Goal: Task Accomplishment & Management: Manage account settings

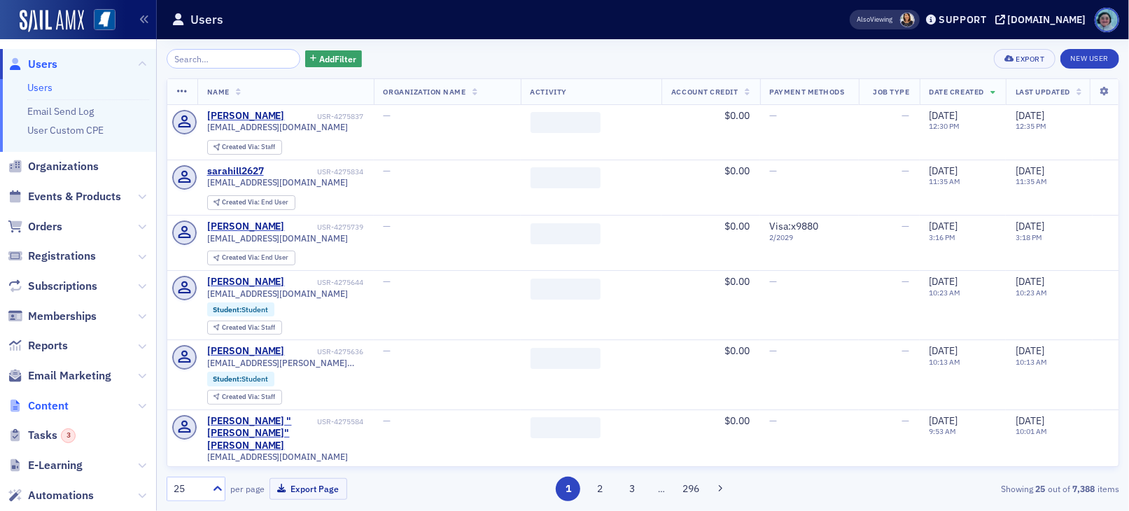
click at [42, 403] on span "Content" at bounding box center [48, 405] width 41 height 15
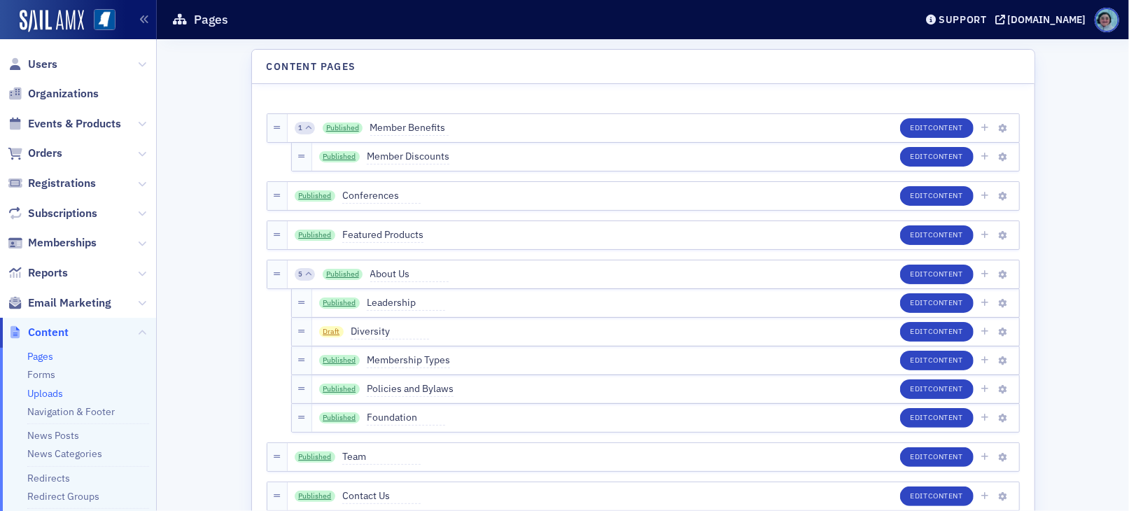
click at [53, 391] on link "Uploads" at bounding box center [45, 393] width 36 height 13
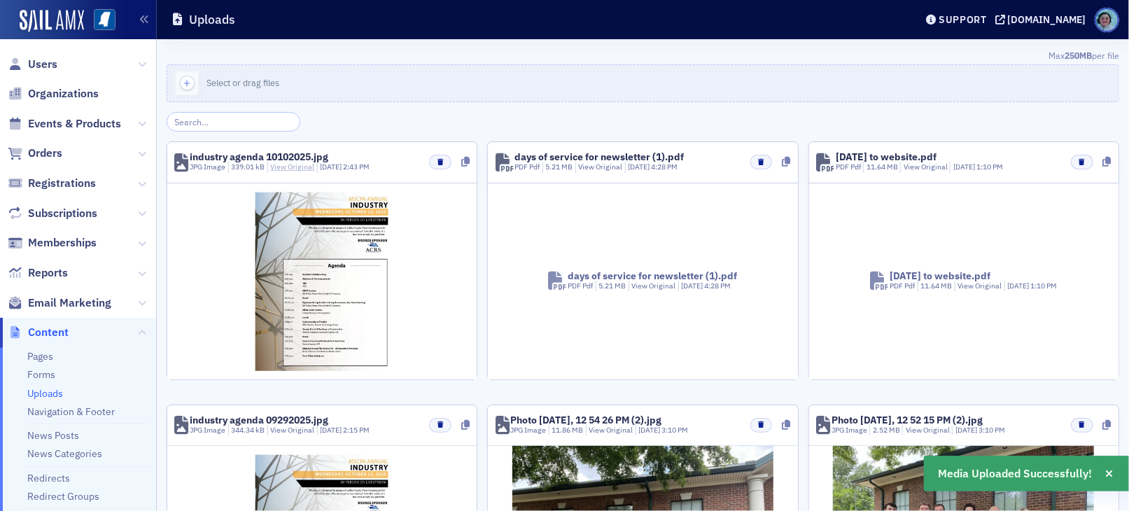
click at [291, 169] on link "View Original" at bounding box center [292, 167] width 44 height 10
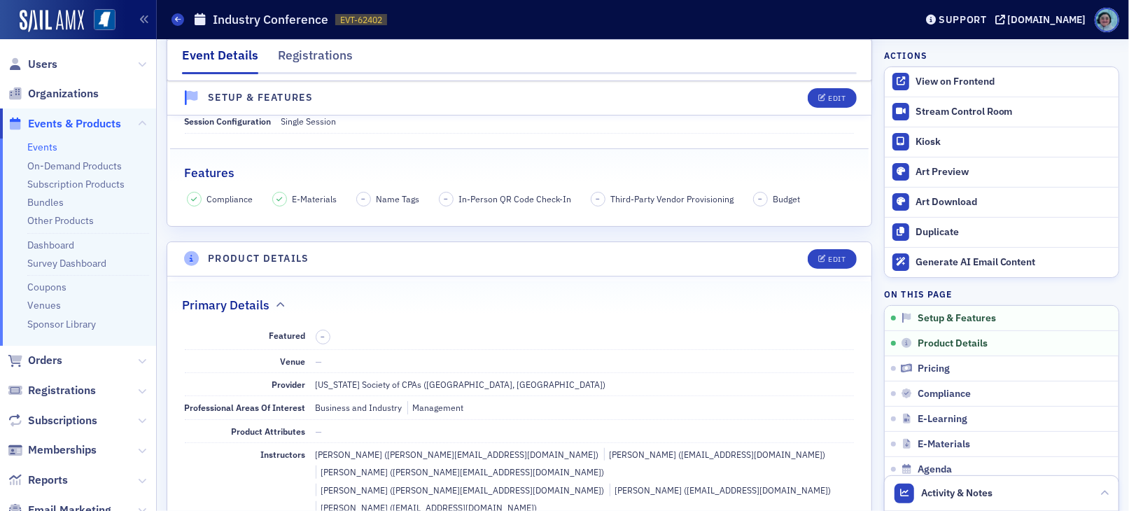
scroll to position [350, 0]
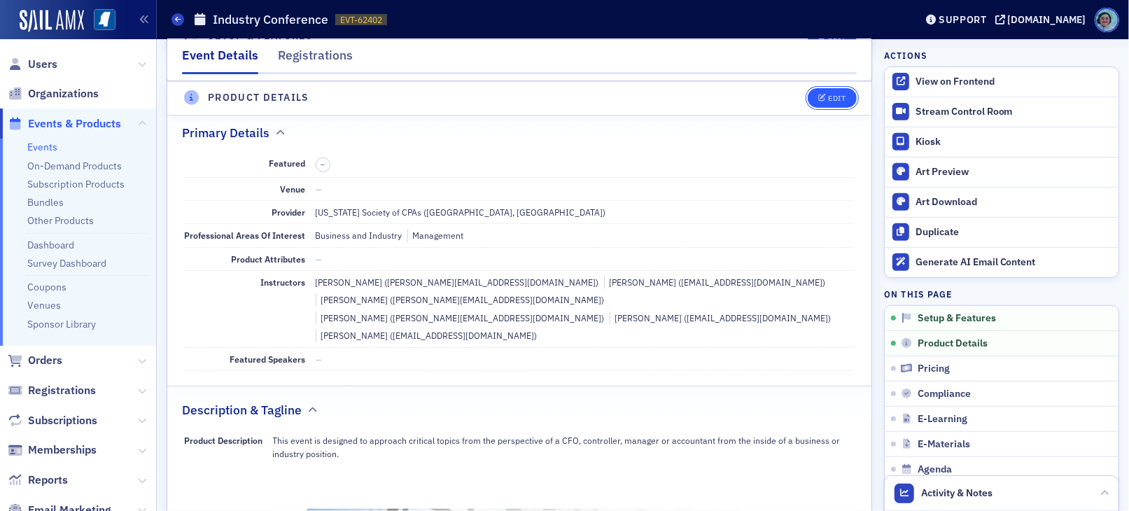
click at [818, 99] on icon "button" at bounding box center [822, 98] width 8 height 8
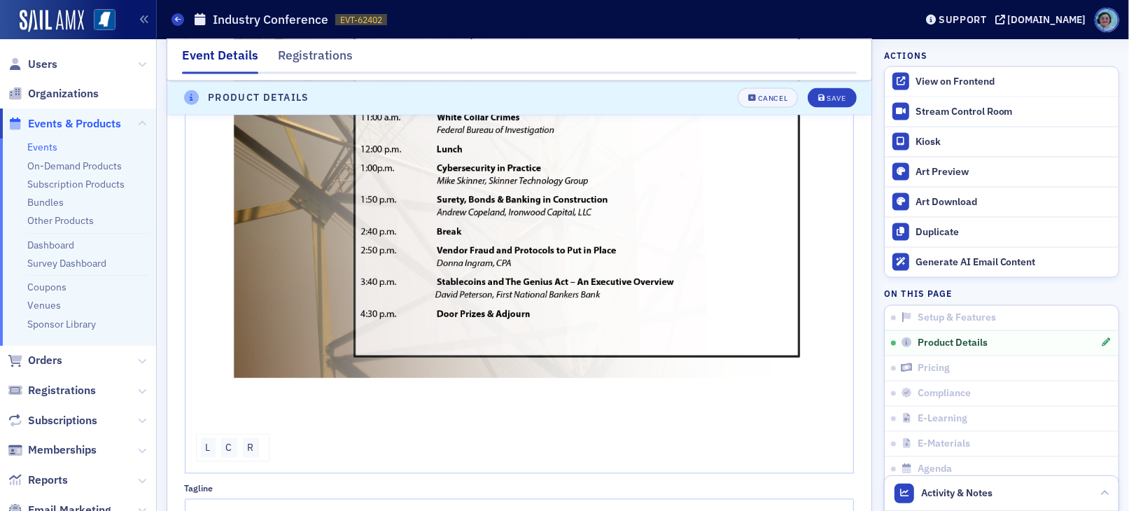
scroll to position [1526, 0]
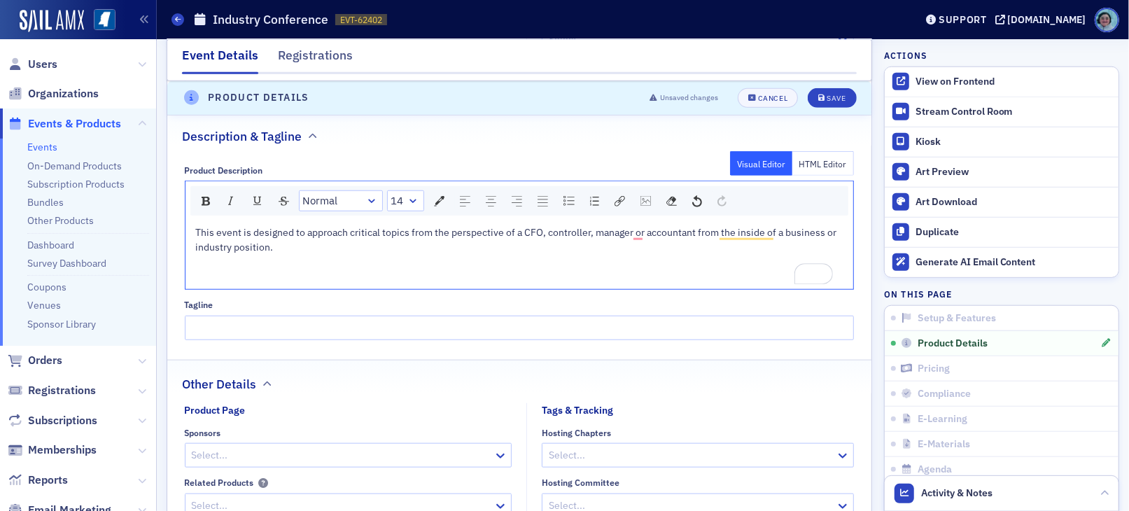
scroll to position [687, 0]
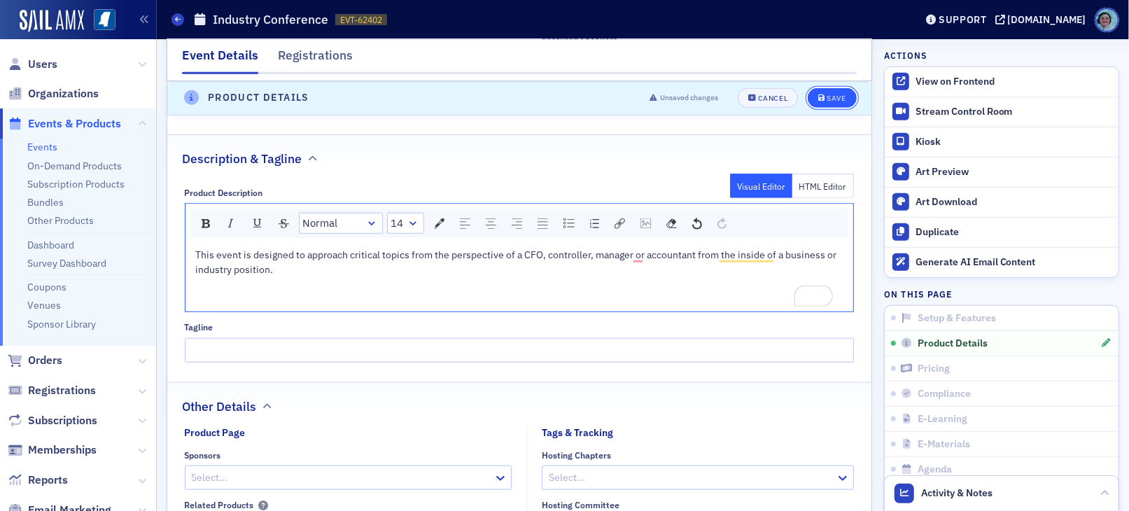
click at [831, 97] on div "Save" at bounding box center [835, 98] width 19 height 8
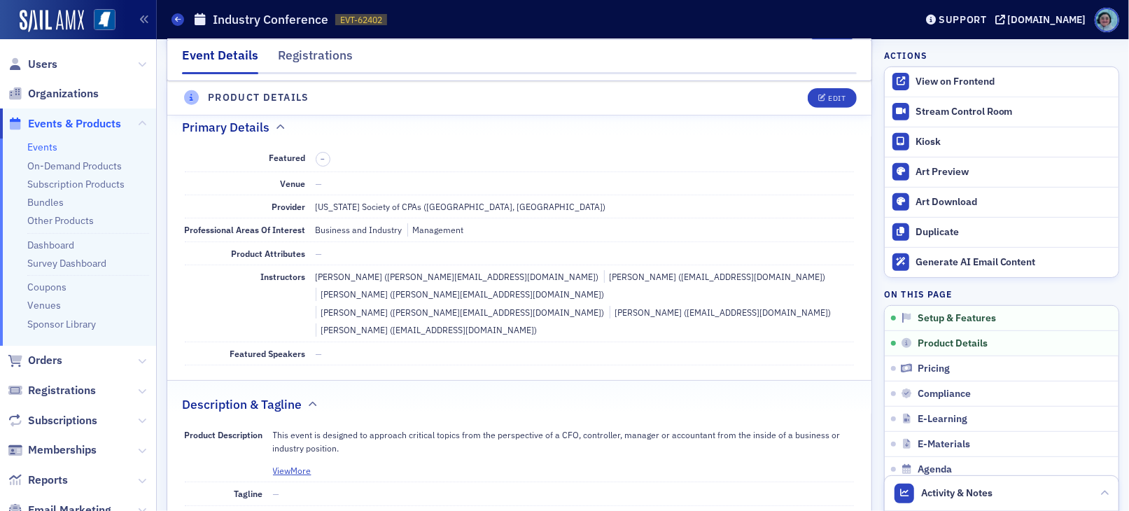
scroll to position [337, 0]
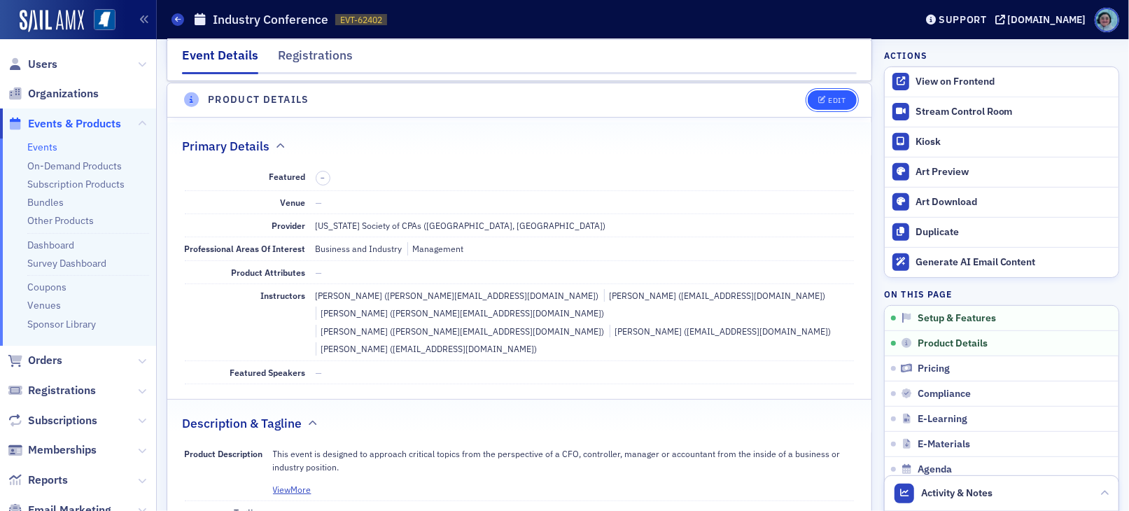
click at [829, 98] on div "Edit" at bounding box center [836, 101] width 17 height 8
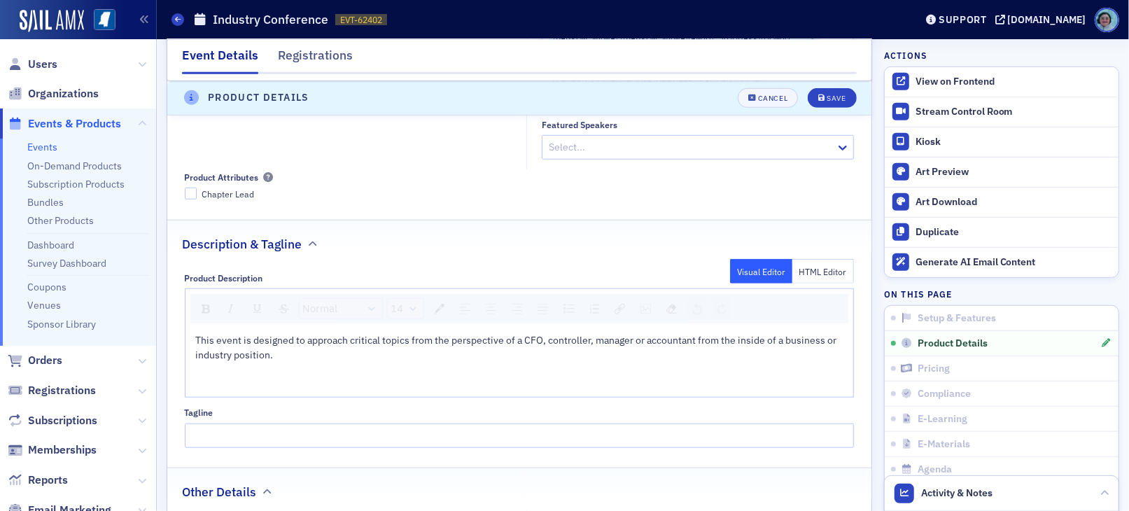
scroll to position [687, 0]
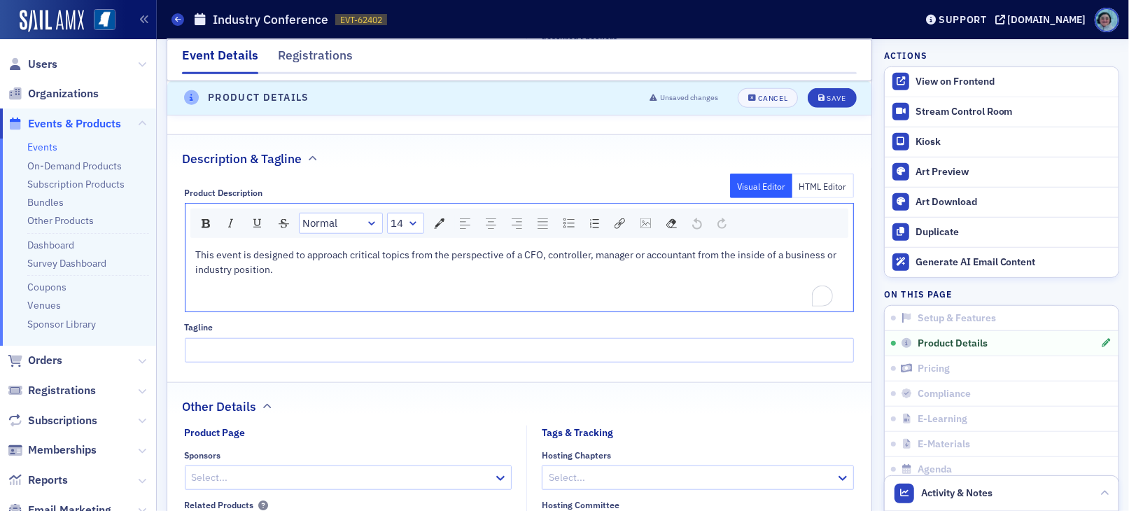
click at [257, 302] on div "To enrich screen reader interactions, please activate Accessibility in Grammarl…" at bounding box center [520, 299] width 648 height 15
click at [653, 218] on div "rdw-image-control" at bounding box center [645, 223] width 20 height 20
click at [684, 291] on div "URL * ↕ auto * ↔ auto * Add Cancel" at bounding box center [718, 307] width 164 height 141
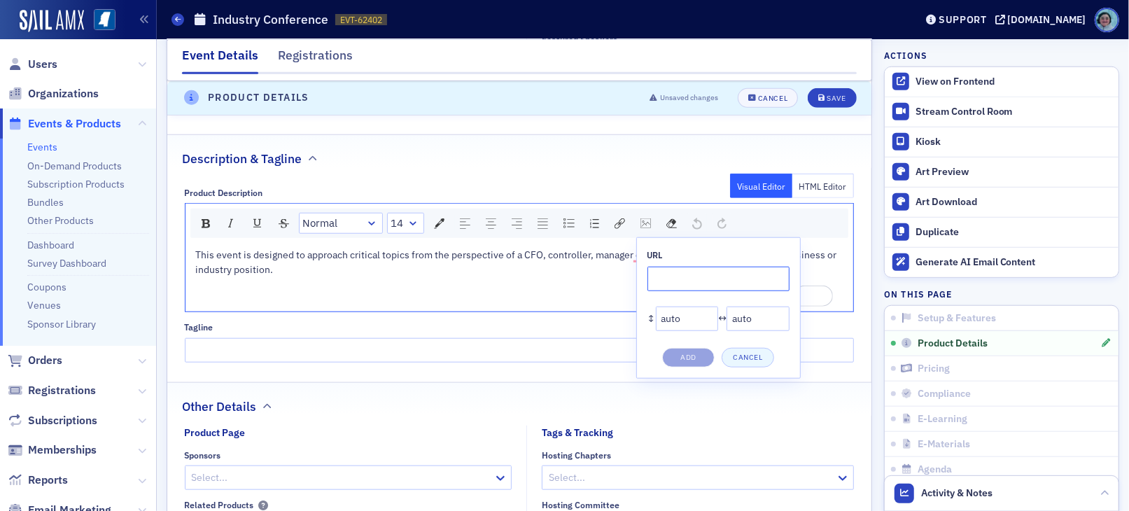
click at [682, 282] on input "rdw-image-control" at bounding box center [718, 279] width 142 height 24
paste input "https://cdn.sailamx.com/12/cms_uploads/419e4410da152c74d727270283cb94ce/industr…"
type input "https://cdn.sailamx.com/12/cms_uploads/419e4410da152c74d727270283cb94ce/industr…"
click at [694, 358] on button "Add" at bounding box center [688, 358] width 52 height 20
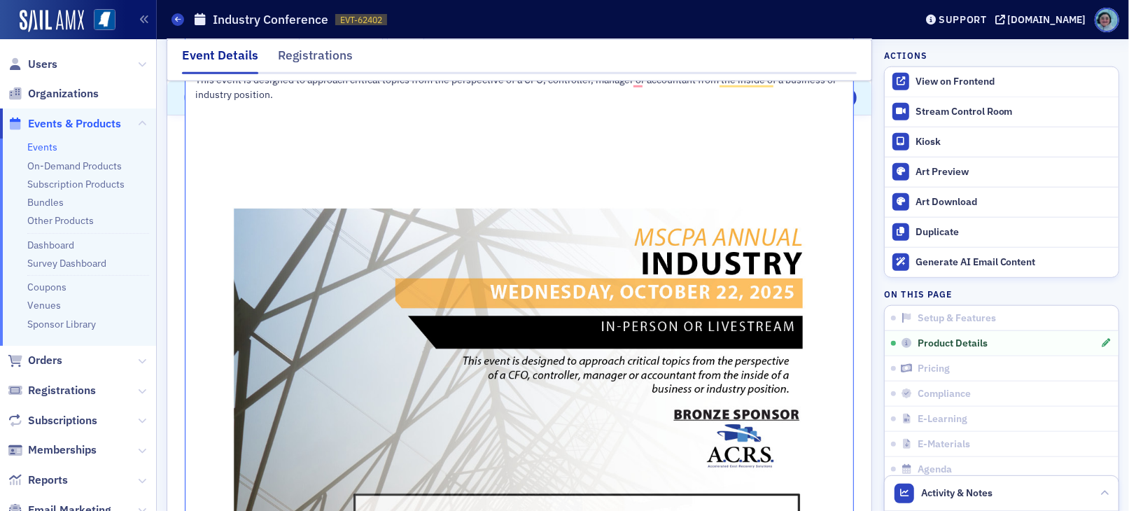
scroll to position [687, 0]
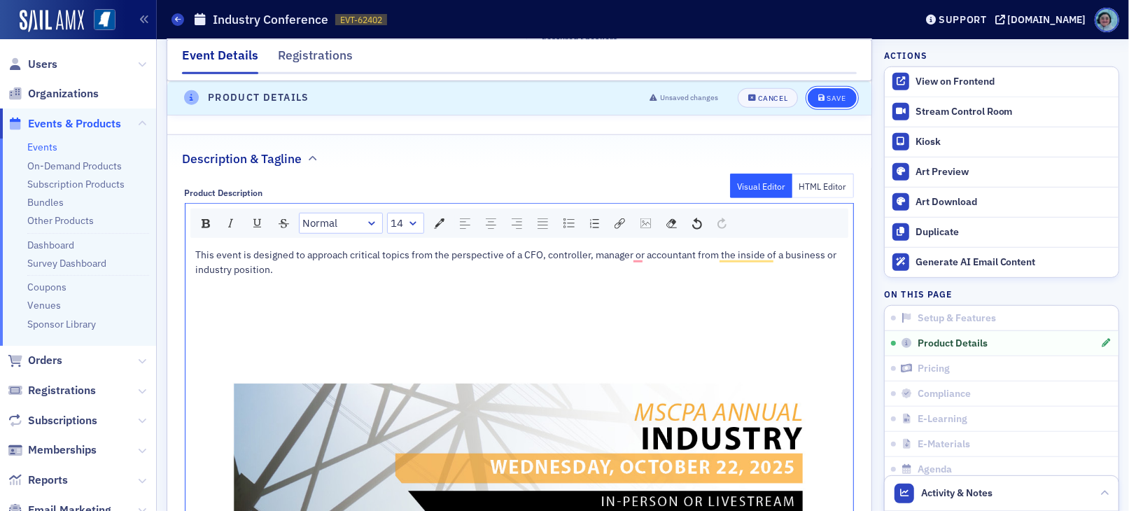
click at [826, 97] on div "Save" at bounding box center [835, 98] width 19 height 8
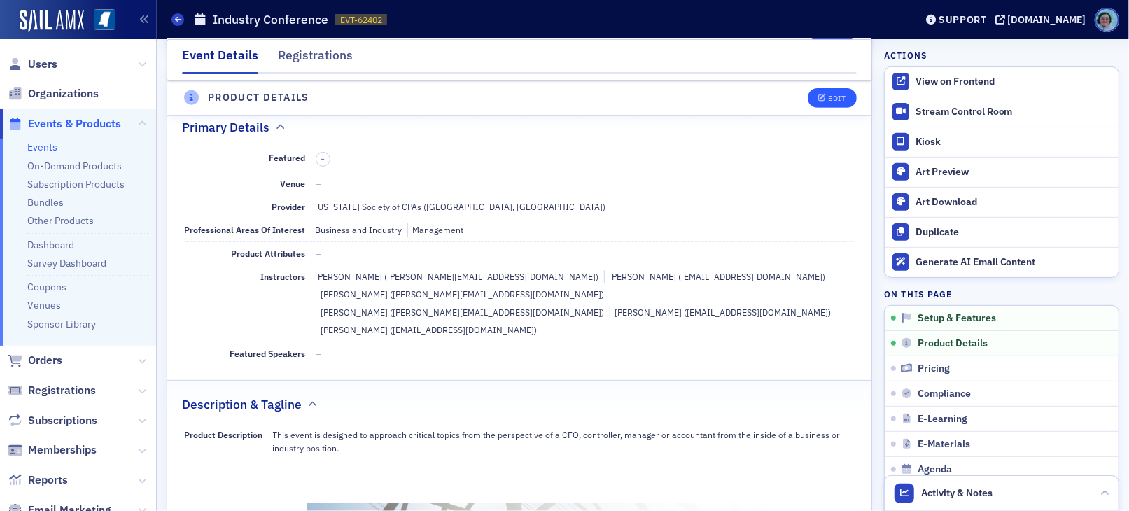
scroll to position [337, 0]
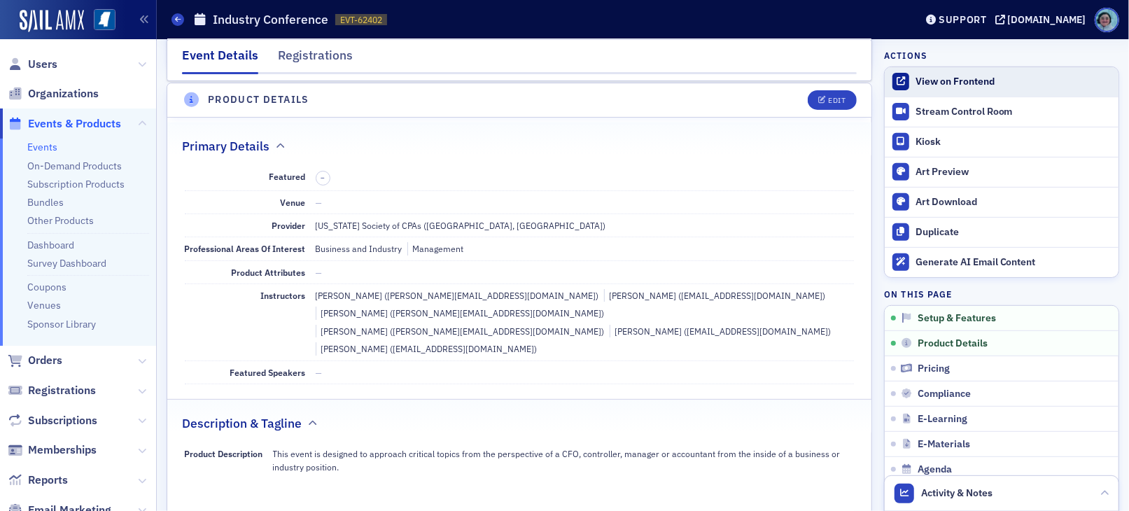
click at [917, 82] on div "View on Frontend" at bounding box center [1013, 82] width 196 height 13
